Goal: Task Accomplishment & Management: Complete application form

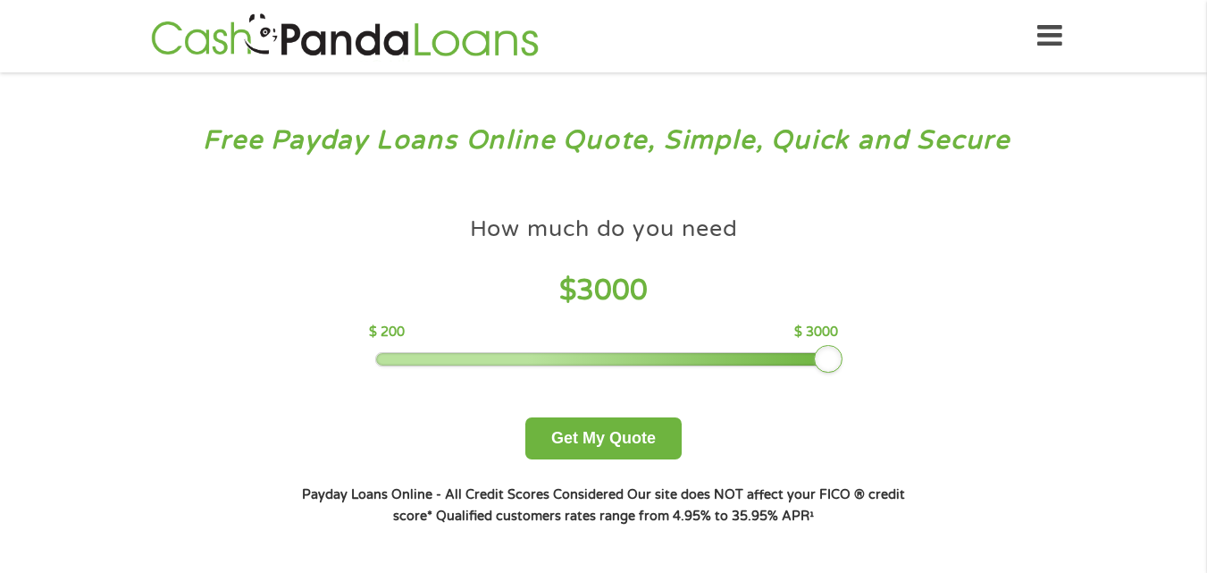
drag, startPoint x: 507, startPoint y: 365, endPoint x: 886, endPoint y: 353, distance: 379.9
click at [886, 353] on div "How much do you need $ 3000 $ 200 $ 3000 Get My Quote" at bounding box center [602, 333] width 625 height 252
click at [633, 451] on button "Get My Quote" at bounding box center [603, 438] width 156 height 42
click at [644, 436] on button "Get My Quote" at bounding box center [603, 438] width 156 height 42
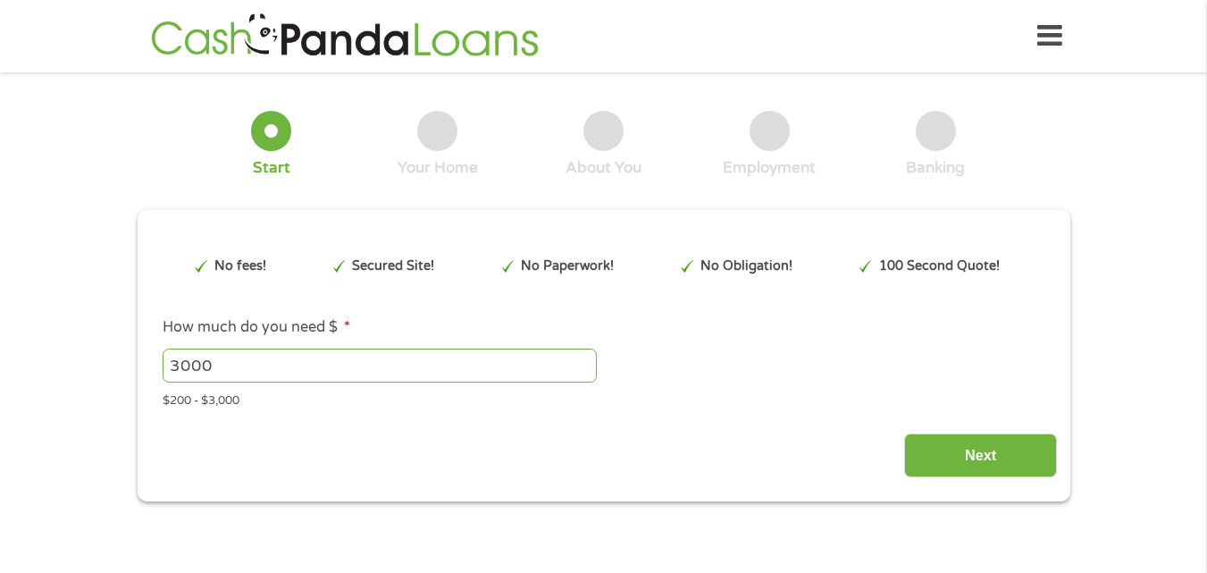
type input "Cj0KCQjw_rPGBhCbARIsABjq9ccVs5A0CZ-RE1ygEoyczfTJdT82otzWIwTP23aWbJhuyrSiTIw6vxE…"
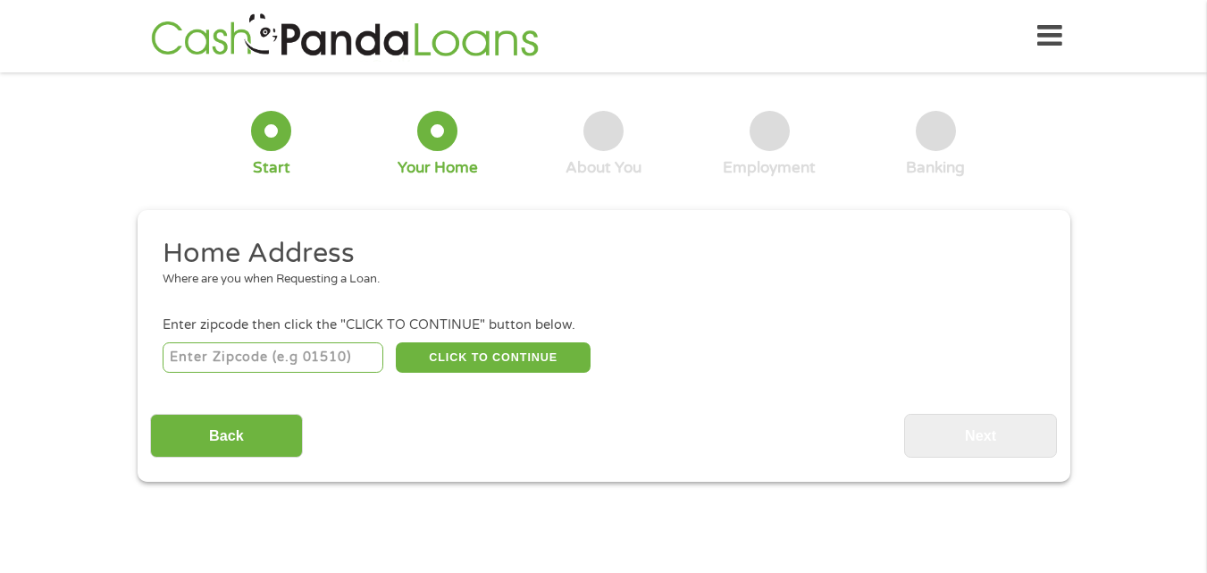
click at [348, 364] on input "number" at bounding box center [273, 357] width 221 height 30
type input "77539"
click at [465, 351] on button "CLICK TO CONTINUE" at bounding box center [493, 357] width 195 height 30
type input "77539"
type input "[PERSON_NAME]"
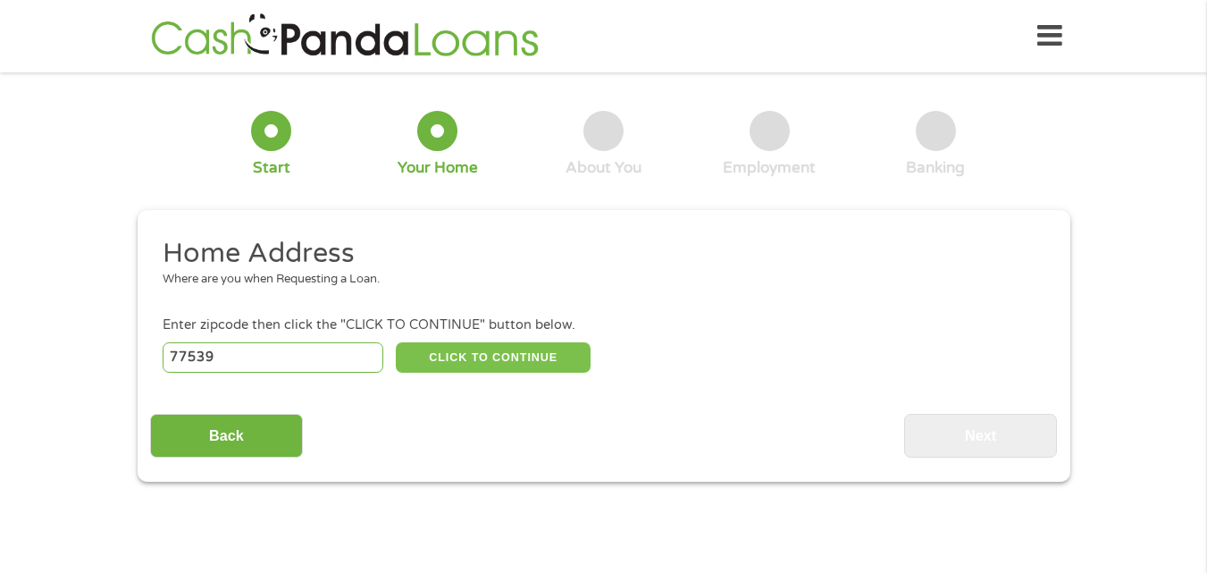
select select "[US_STATE]"
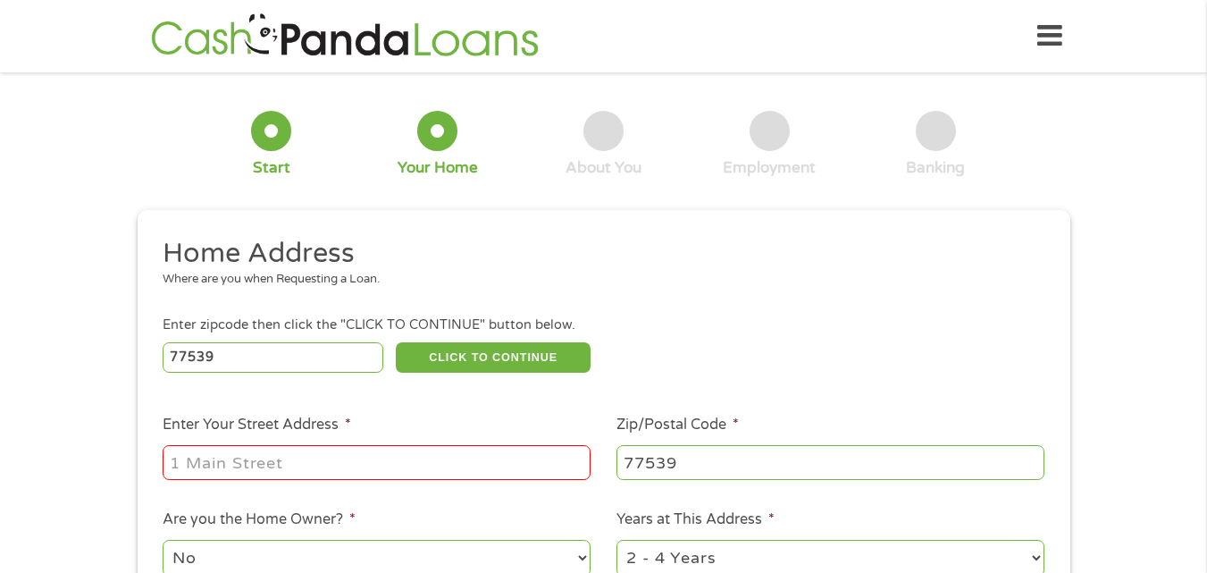
click at [306, 467] on input "Enter Your Street Address *" at bounding box center [377, 462] width 428 height 34
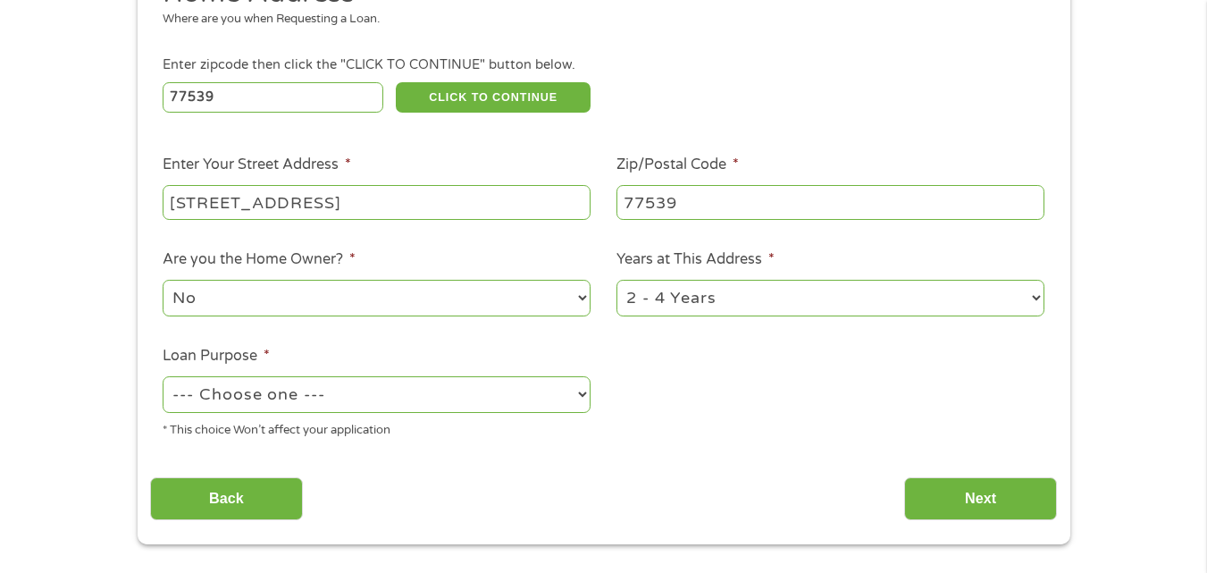
scroll to position [268, 0]
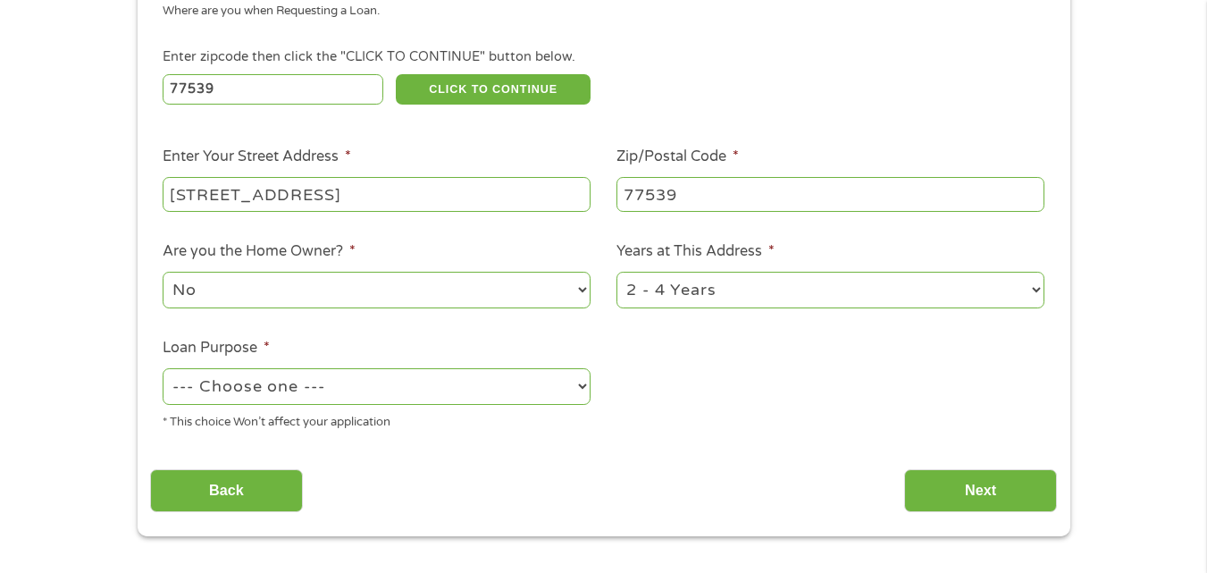
type input "[STREET_ADDRESS]"
click at [559, 422] on div "* This choice Won’t affect your application" at bounding box center [377, 419] width 428 height 24
click at [559, 402] on select "--- Choose one --- Pay Bills Debt Consolidation Home Improvement Major Purchase…" at bounding box center [377, 386] width 428 height 37
select select "paybills"
click at [163, 368] on select "--- Choose one --- Pay Bills Debt Consolidation Home Improvement Major Purchase…" at bounding box center [377, 386] width 428 height 37
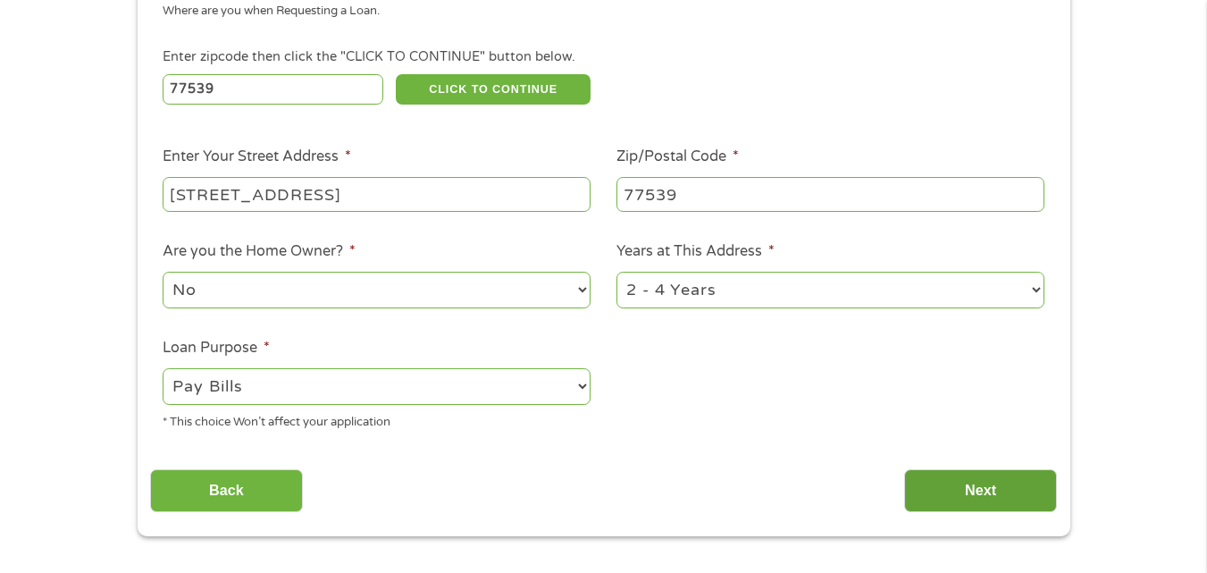
click at [995, 492] on input "Next" at bounding box center [980, 491] width 153 height 44
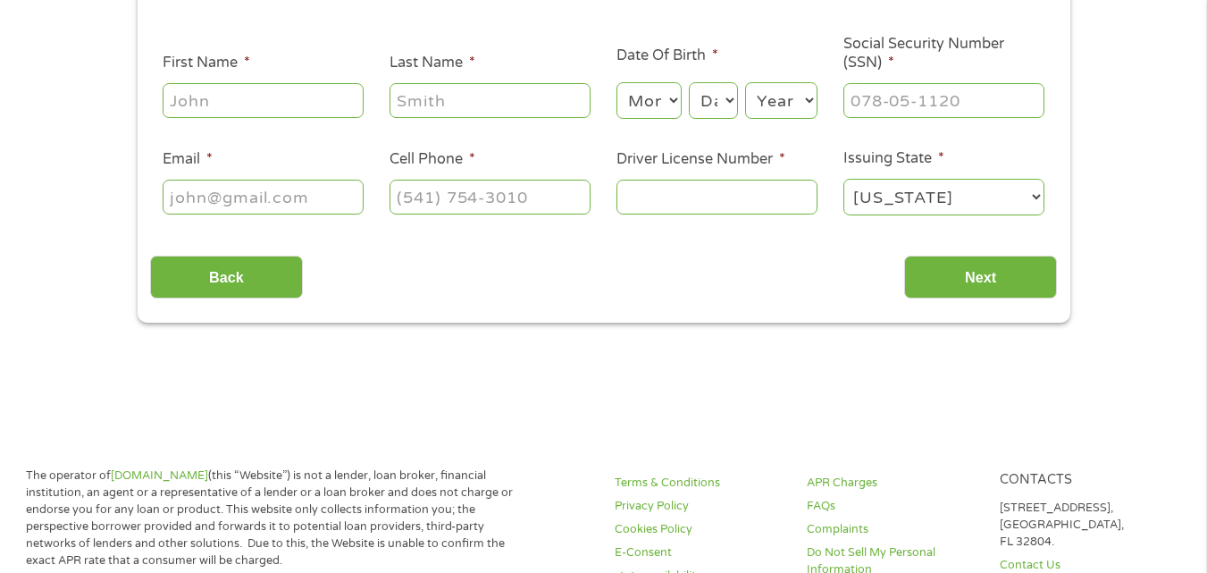
scroll to position [0, 0]
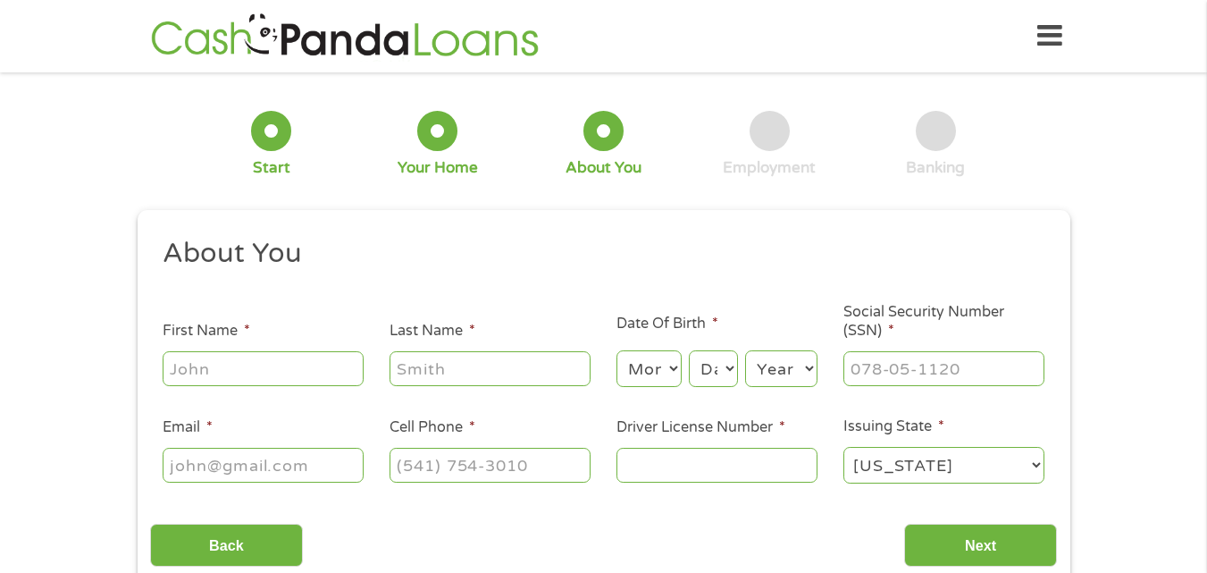
click at [291, 372] on input "First Name *" at bounding box center [263, 368] width 201 height 34
type input "[PERSON_NAME]"
select select "12"
select select "20"
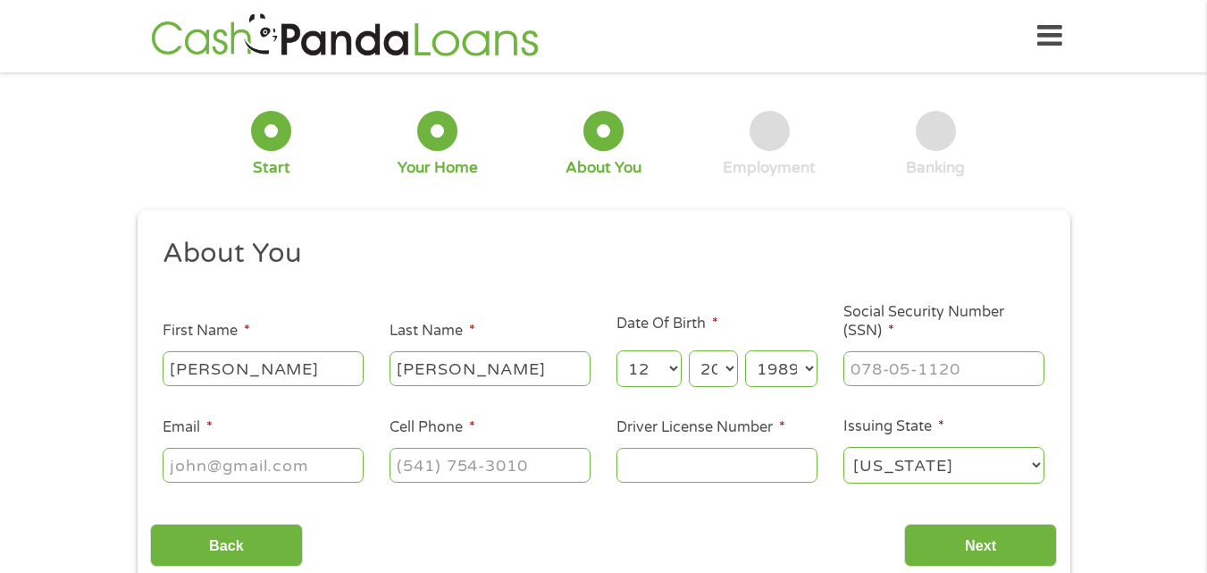
select select "1988"
type input "398-02-9812"
click at [189, 481] on input "Email *" at bounding box center [263, 465] width 201 height 34
type input "[EMAIL_ADDRESS][DOMAIN_NAME]"
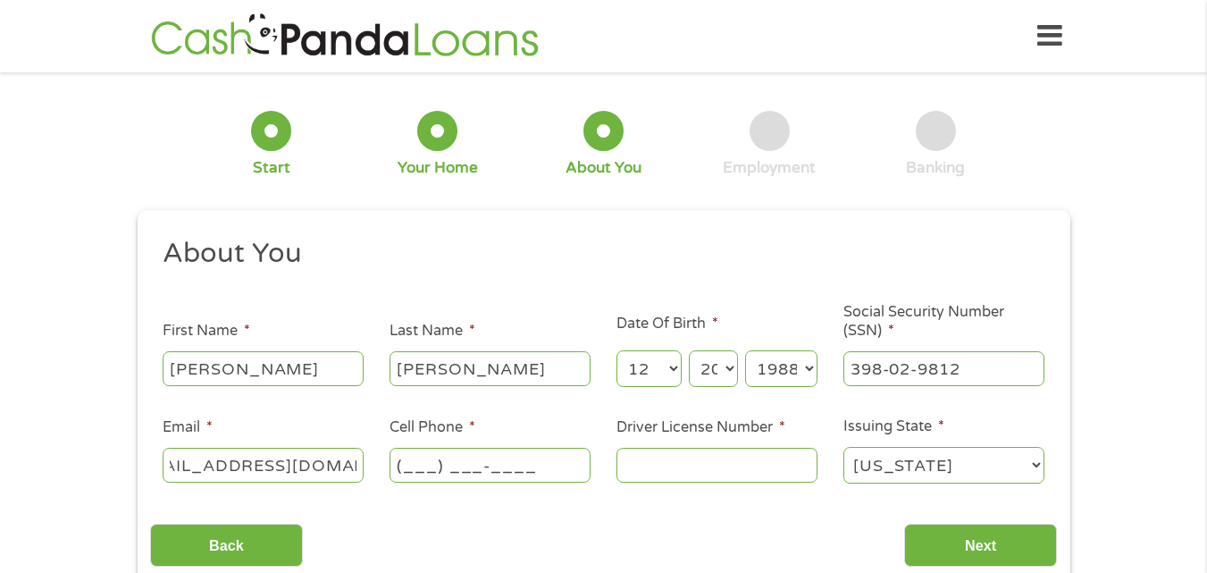
scroll to position [0, 0]
type input "[PHONE_NUMBER]"
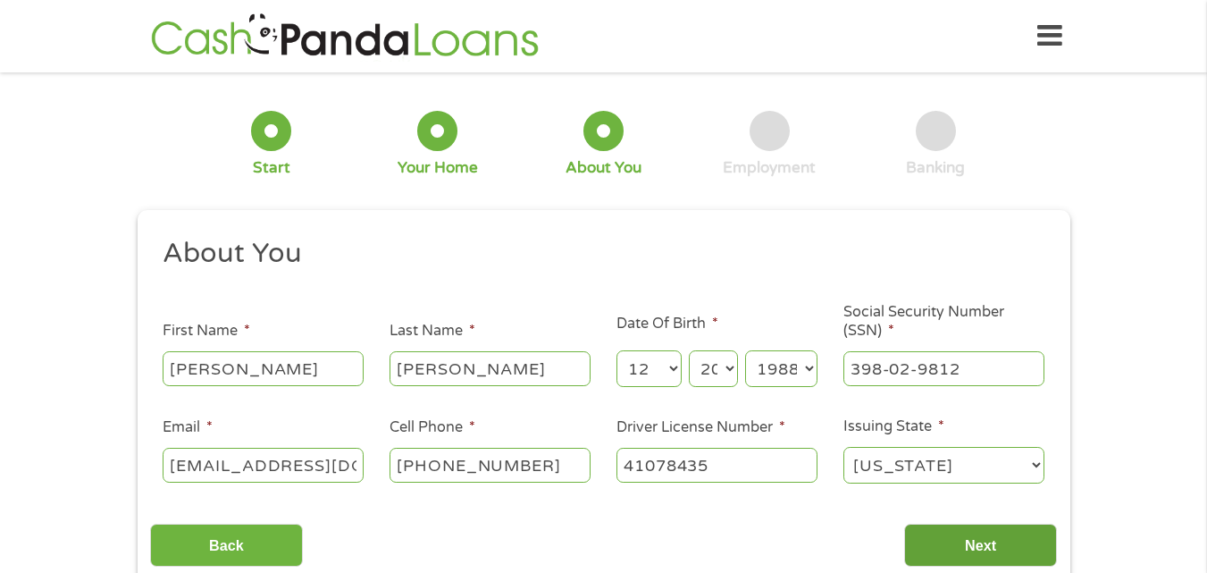
type input "41078435"
click at [943, 532] on input "Next" at bounding box center [980, 546] width 153 height 44
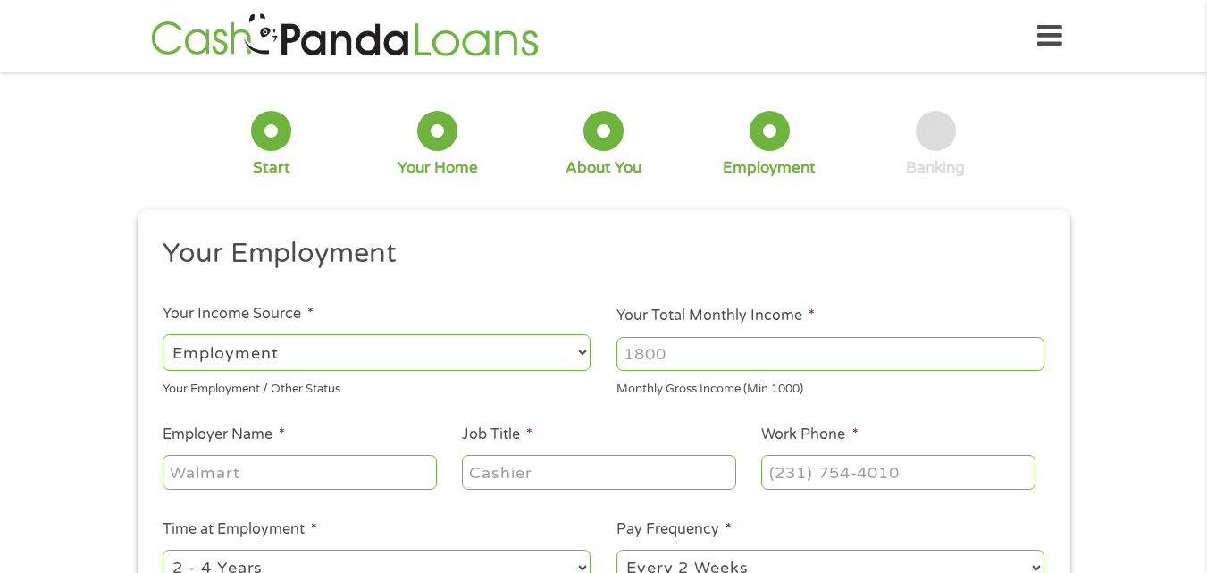
scroll to position [7, 7]
click at [1028, 356] on input "1000" at bounding box center [830, 354] width 428 height 34
click at [1012, 360] on input "1000" at bounding box center [830, 354] width 428 height 34
click at [1033, 344] on input "1001" at bounding box center [830, 354] width 428 height 34
click at [1033, 344] on input "1002" at bounding box center [830, 354] width 428 height 34
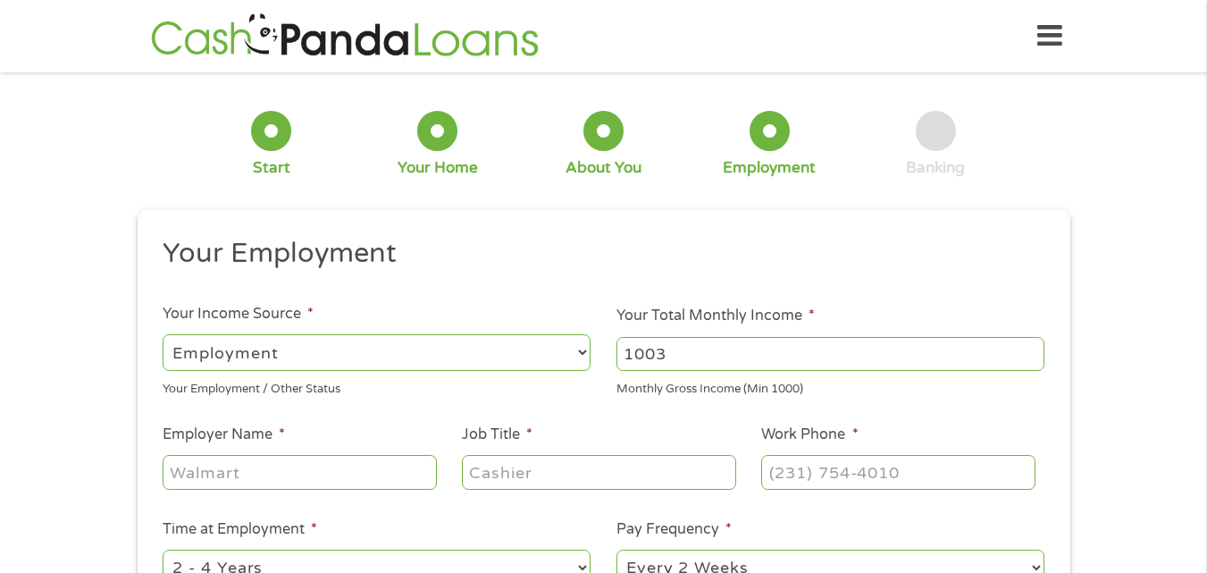
click at [1033, 344] on input "1003" at bounding box center [830, 354] width 428 height 34
type input "1004"
click at [1033, 344] on input "1004" at bounding box center [830, 354] width 428 height 34
drag, startPoint x: 775, startPoint y: 345, endPoint x: 413, endPoint y: 418, distance: 370.1
click at [413, 418] on ul "Your Employment Your Income Source * --- Choose one --- Employment [DEMOGRAPHIC…" at bounding box center [603, 467] width 907 height 463
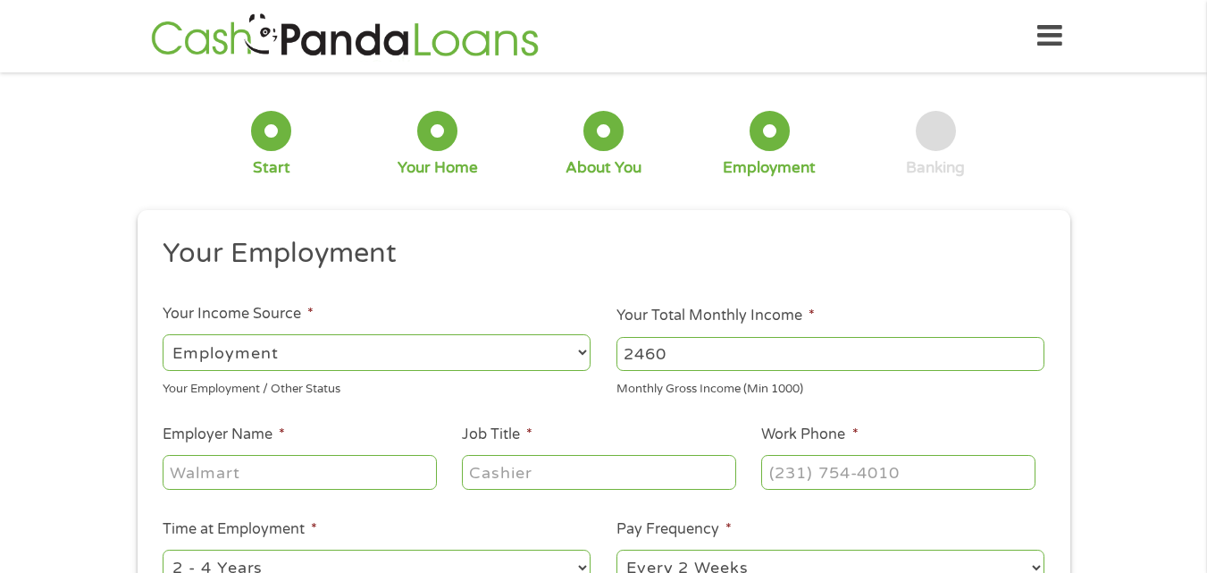
type input "2460"
click at [271, 475] on input "Employer Name *" at bounding box center [299, 472] width 273 height 34
type input "Securitas"
type input "Supervisor"
type input "[PHONE_NUMBER]"
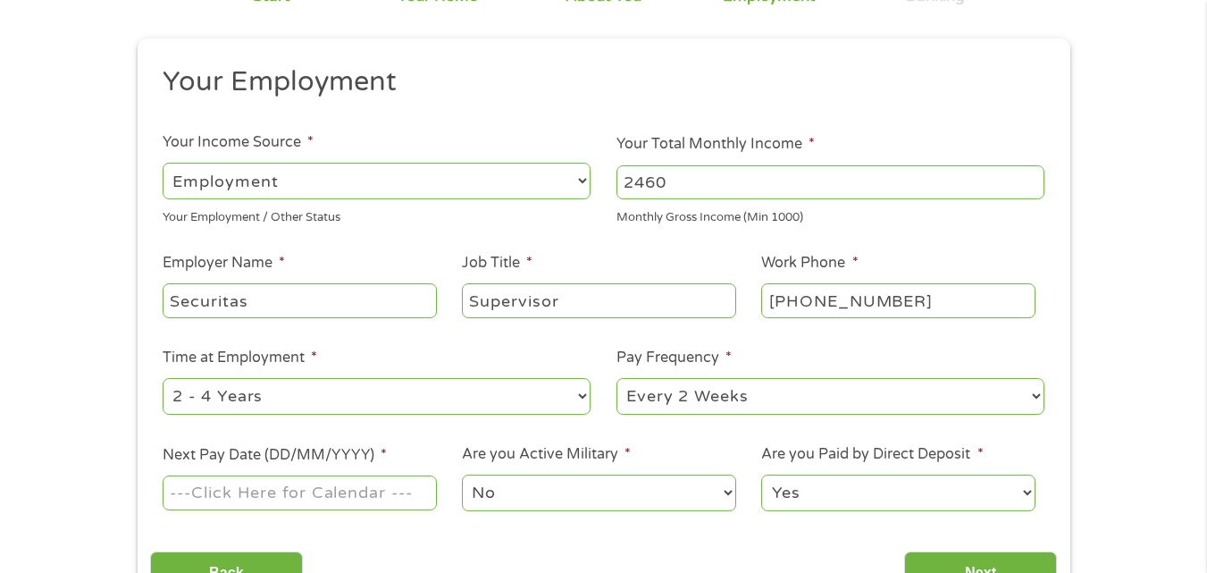
scroll to position [179, 0]
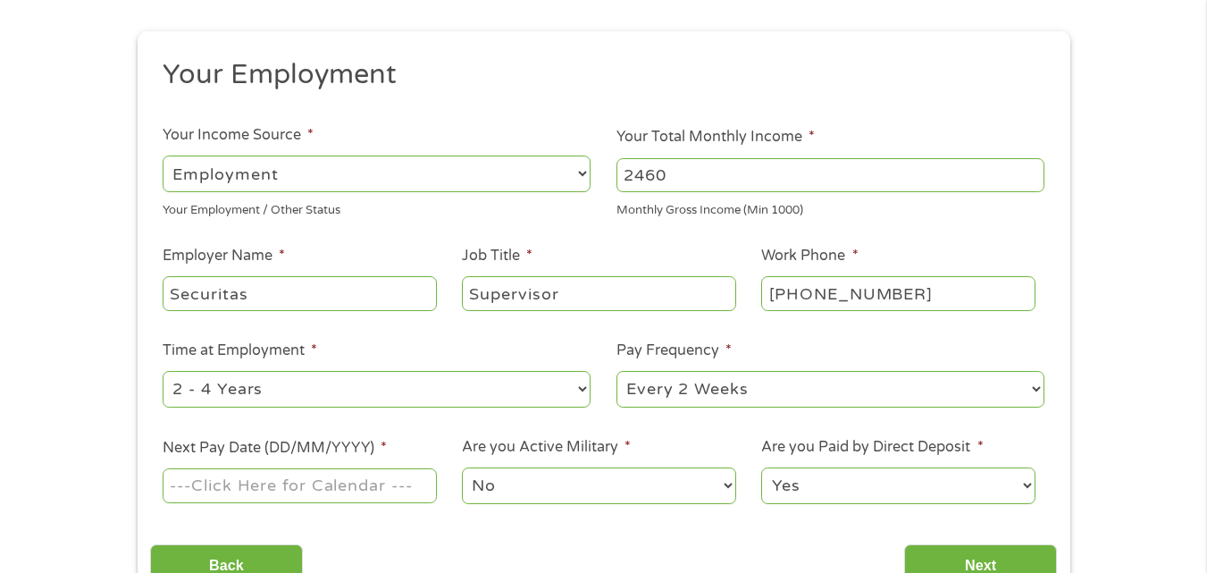
click at [724, 394] on select "--- Choose one --- Every 2 Weeks Every Week Monthly Semi-Monthly" at bounding box center [830, 389] width 428 height 37
select select "weekly"
click at [616, 371] on select "--- Choose one --- Every 2 Weeks Every Week Monthly Semi-Monthly" at bounding box center [830, 389] width 428 height 37
click at [353, 483] on input "Next Pay Date (DD/MM/YYYY) *" at bounding box center [299, 485] width 273 height 34
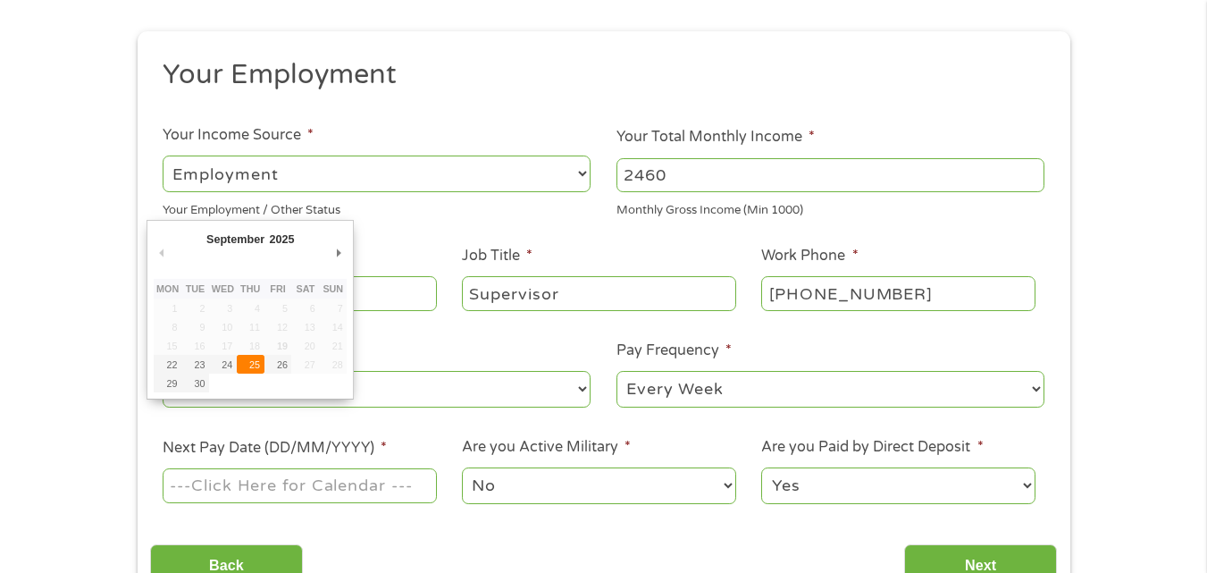
type input "[DATE]"
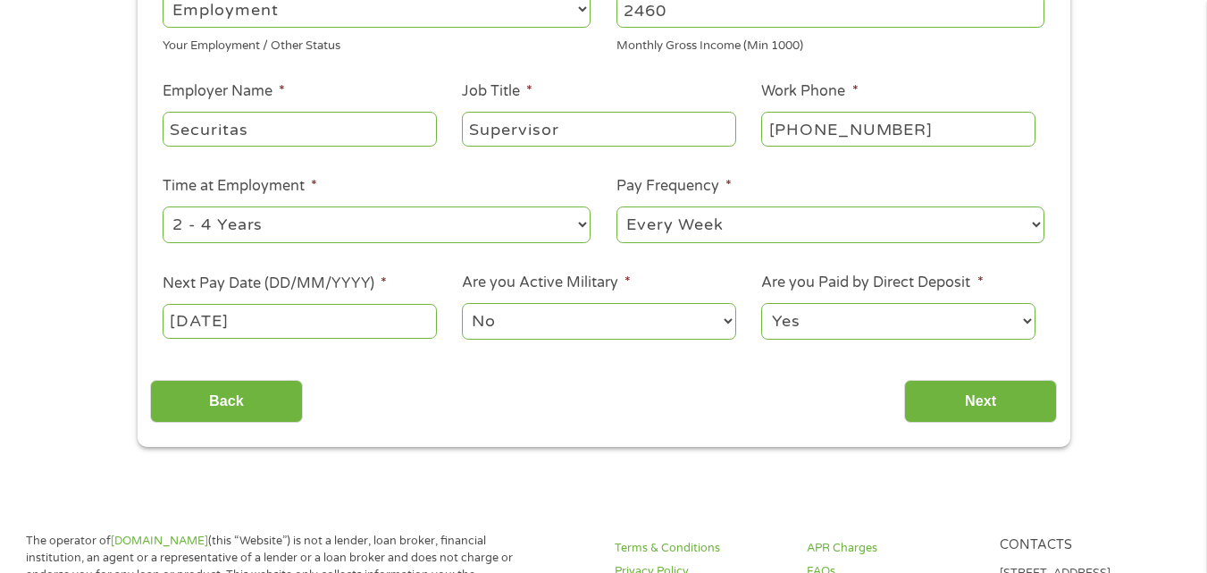
scroll to position [357, 0]
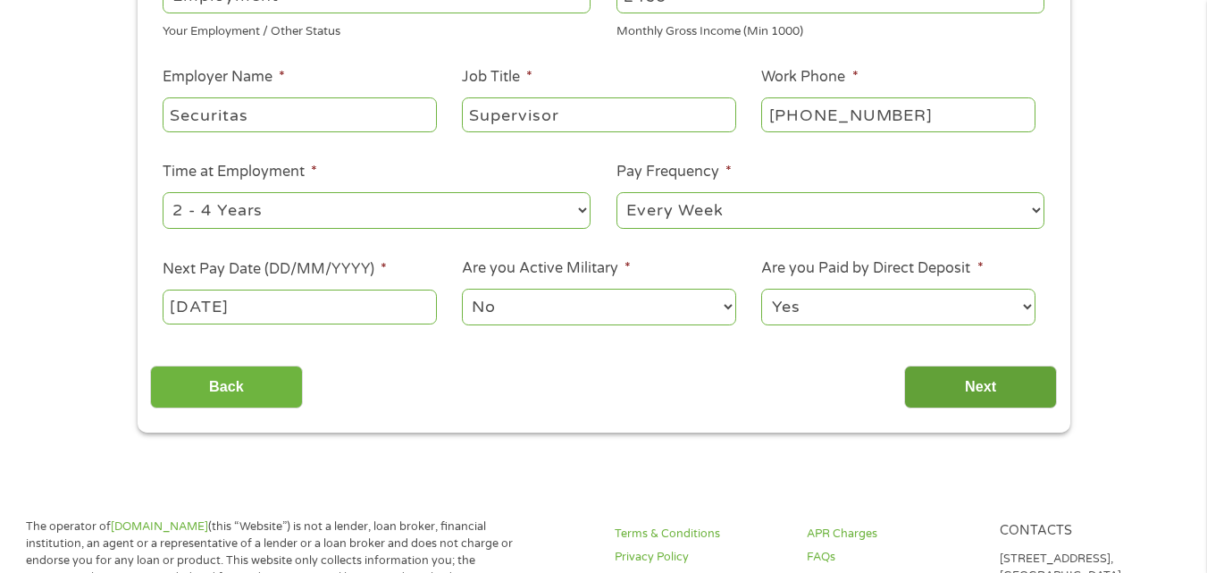
click at [990, 394] on input "Next" at bounding box center [980, 387] width 153 height 44
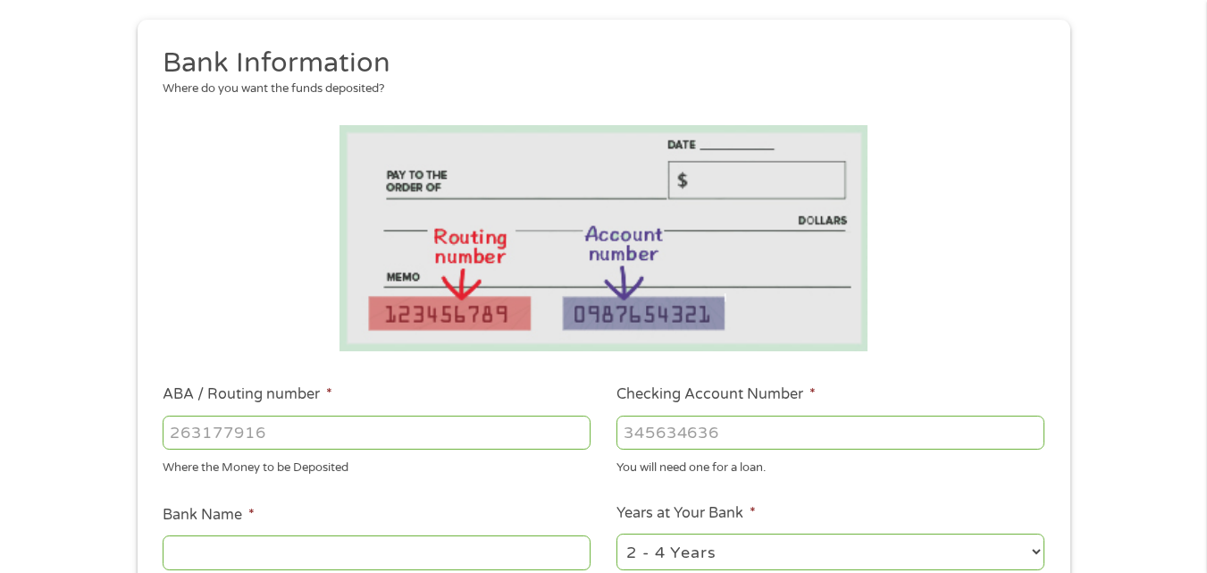
scroll to position [268, 0]
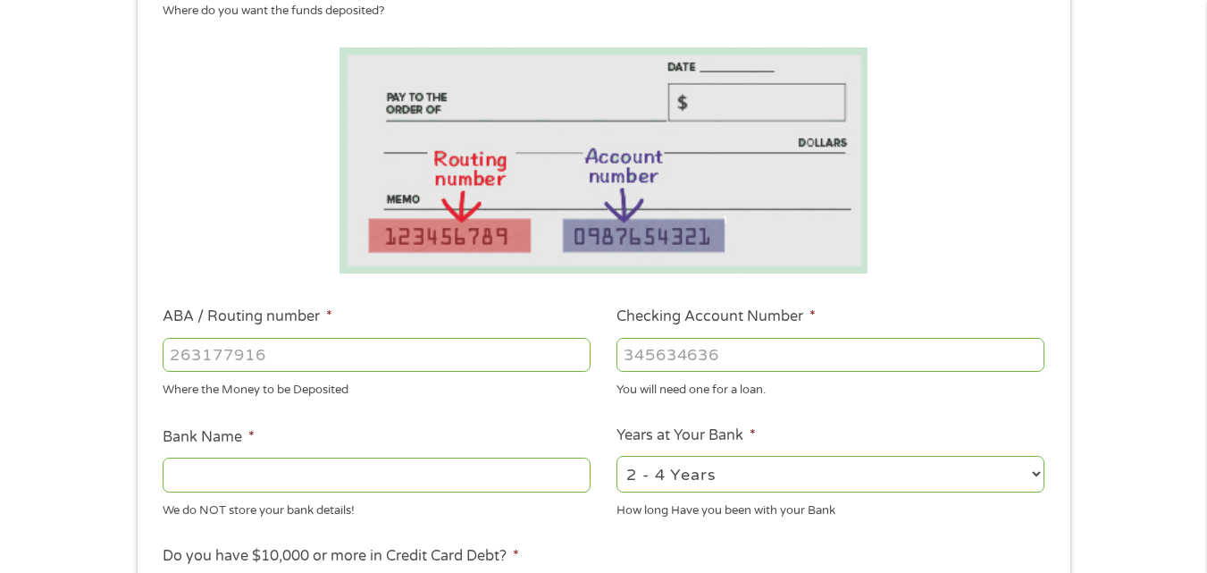
click at [432, 366] on input "ABA / Routing number *" at bounding box center [377, 355] width 428 height 34
type input "256074974"
type input "NAVY FEDERAL CREDIT UNION"
type input "256074974"
click at [716, 366] on input "Checking Account Number *" at bounding box center [830, 355] width 428 height 34
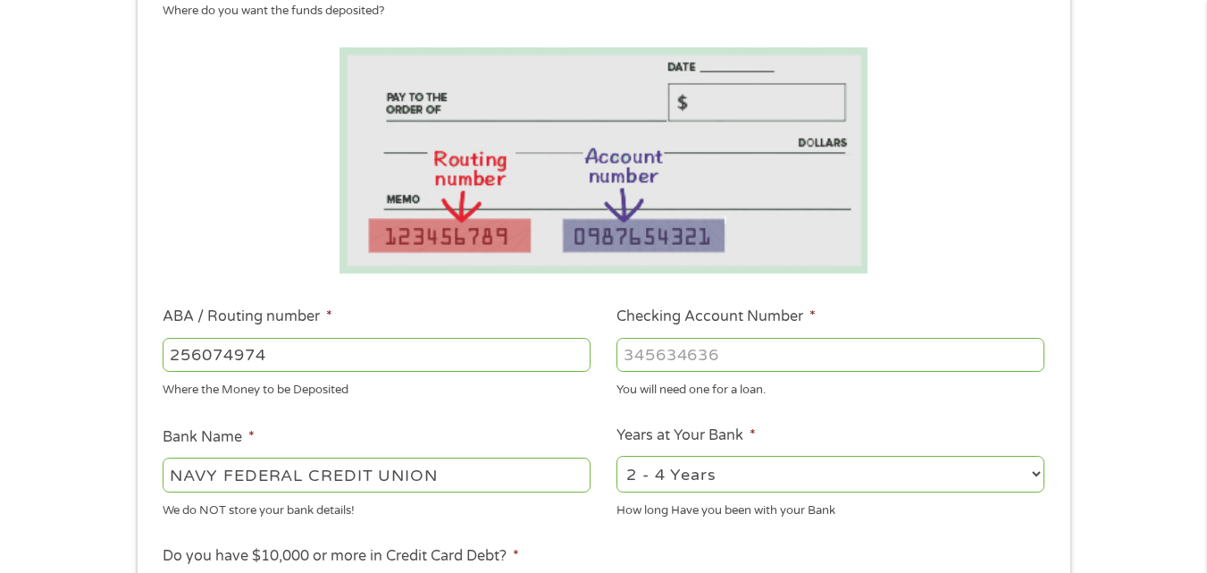
click at [706, 349] on input "Checking Account Number *" at bounding box center [830, 355] width 428 height 34
type input "7178943069"
click at [774, 469] on select "2 - 4 Years 6 - 12 Months 1 - 2 Years Over 4 Years" at bounding box center [830, 474] width 428 height 37
select select "24months"
click at [616, 456] on select "2 - 4 Years 6 - 12 Months 1 - 2 Years Over 4 Years" at bounding box center [830, 474] width 428 height 37
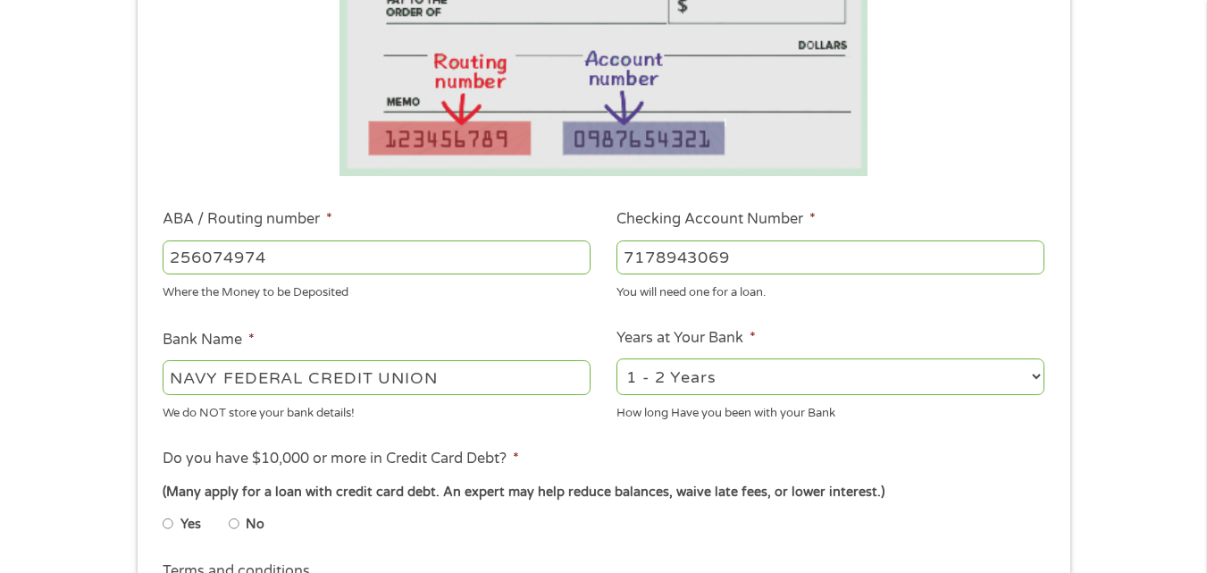
scroll to position [536, 0]
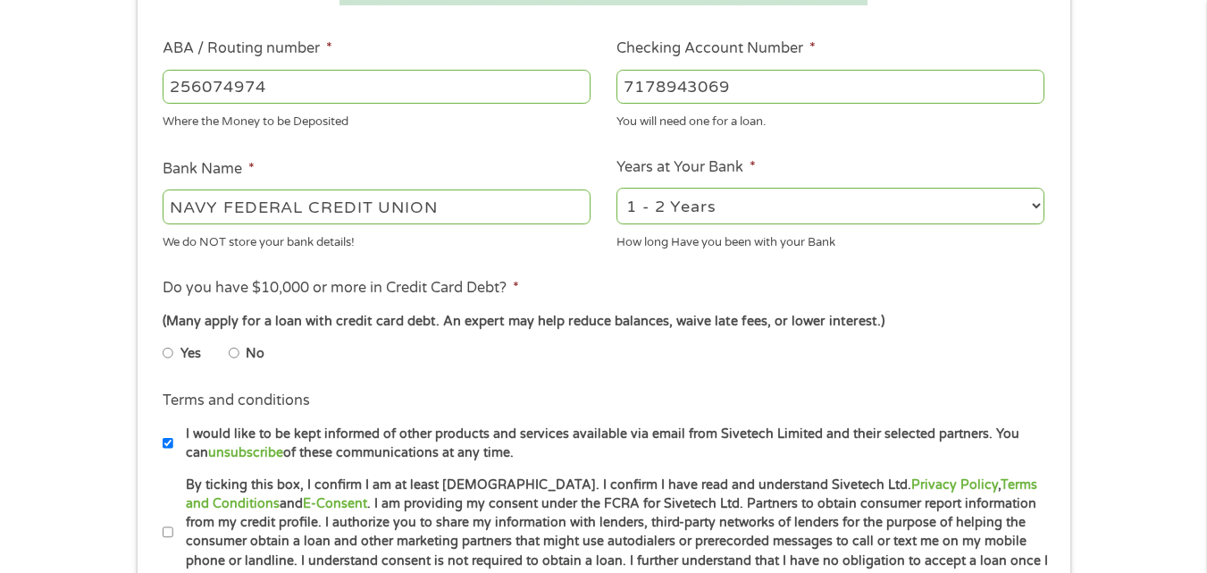
click at [237, 351] on input "No" at bounding box center [234, 353] width 11 height 29
radio input "true"
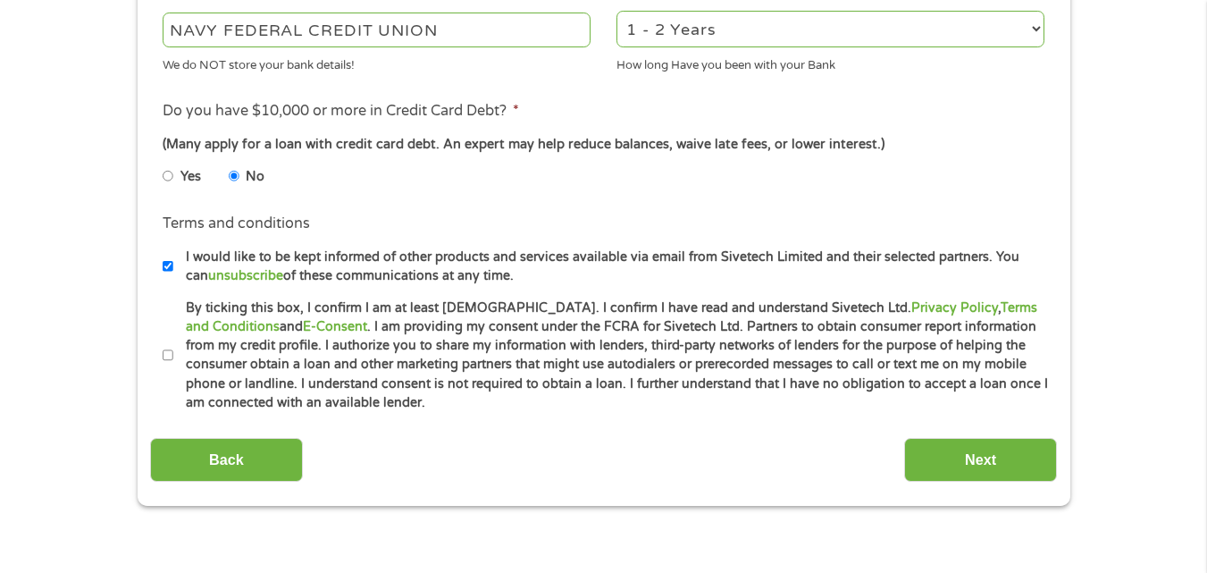
scroll to position [715, 0]
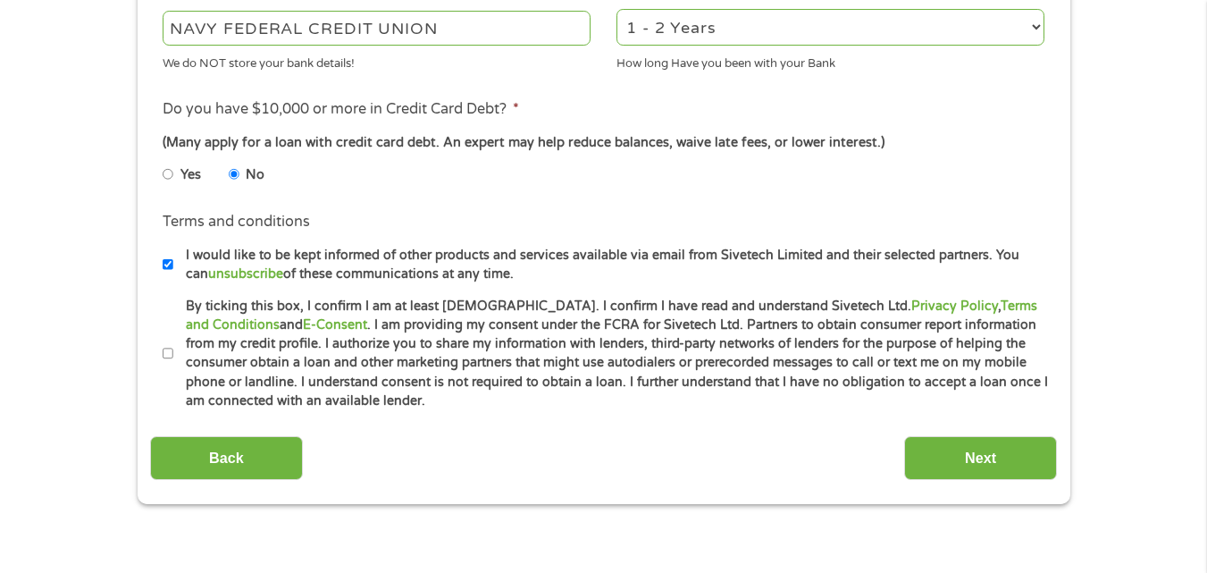
click at [172, 359] on input "By ticking this box, I confirm I am at least [DEMOGRAPHIC_DATA]. I confirm I ha…" at bounding box center [168, 354] width 11 height 29
checkbox input "true"
click at [1034, 467] on input "Next" at bounding box center [980, 458] width 153 height 44
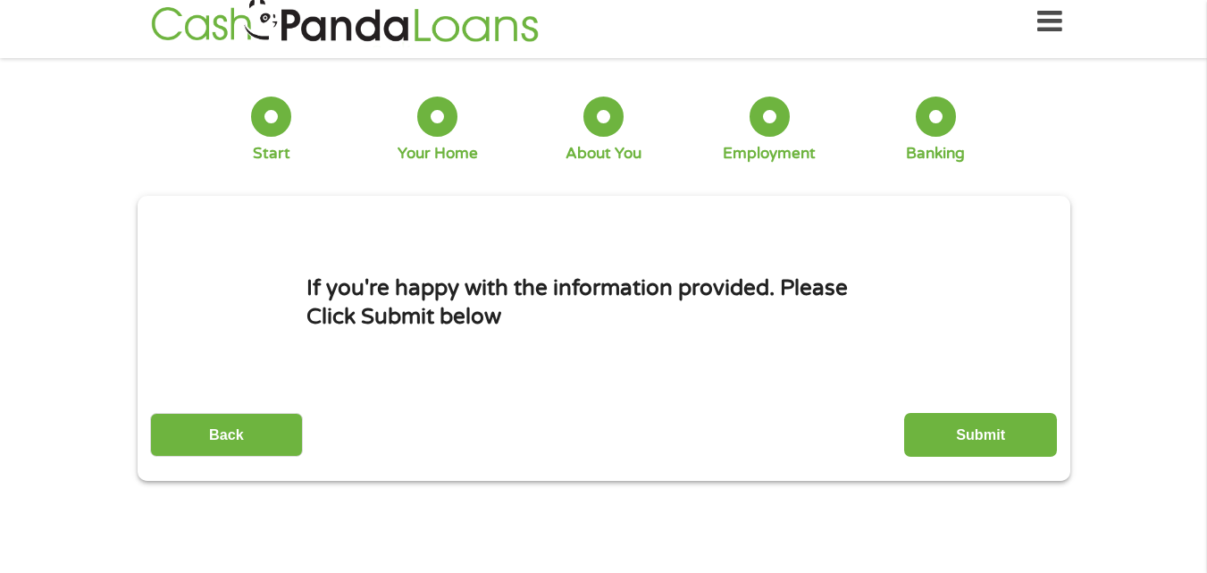
scroll to position [0, 0]
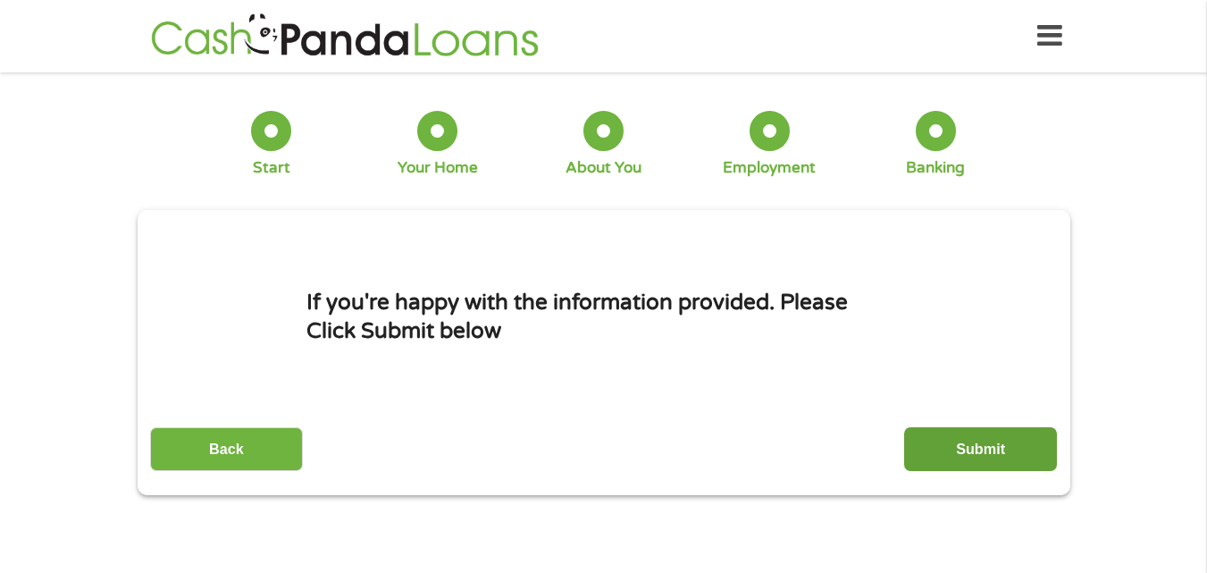
click at [984, 444] on input "Submit" at bounding box center [980, 449] width 153 height 44
